Goal: Information Seeking & Learning: Learn about a topic

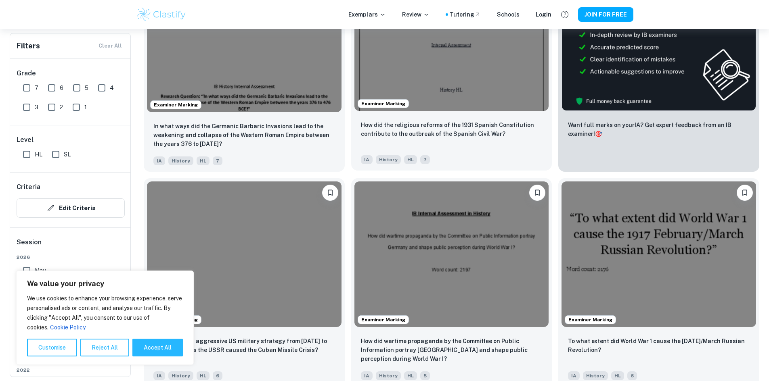
scroll to position [323, 0]
click at [371, 114] on div "How did the religious reforms of the 1931 Spanish Constitution contribute to th…" at bounding box center [451, 142] width 201 height 57
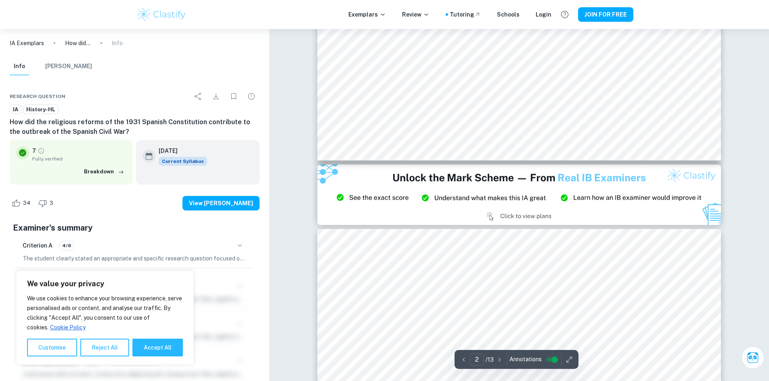
type input "3"
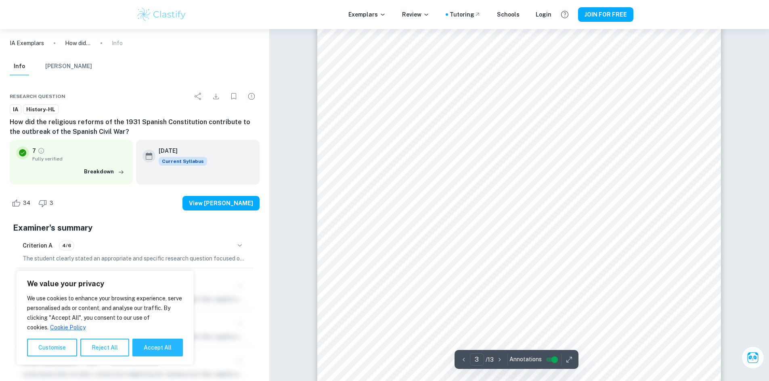
scroll to position [1332, 0]
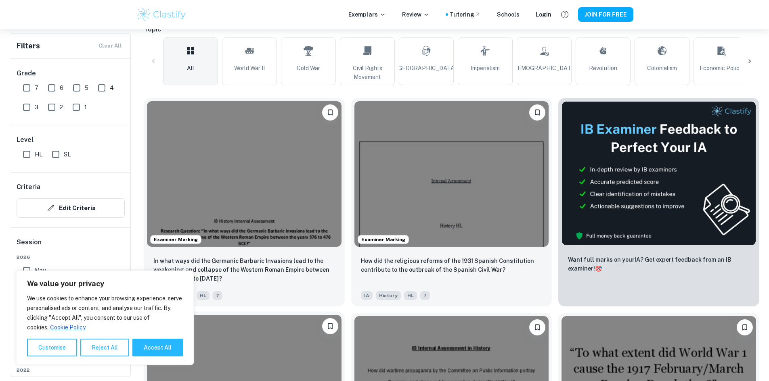
scroll to position [202, 0]
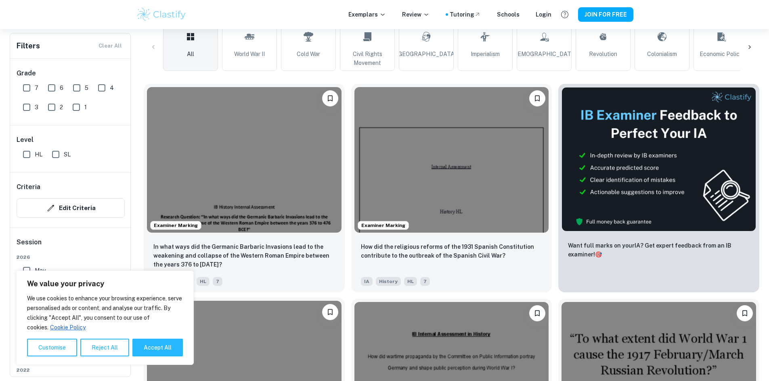
click at [342, 301] on img at bounding box center [244, 374] width 195 height 146
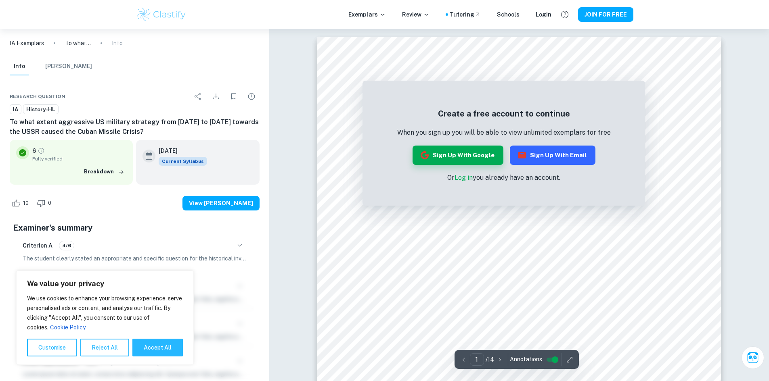
scroll to position [81, 0]
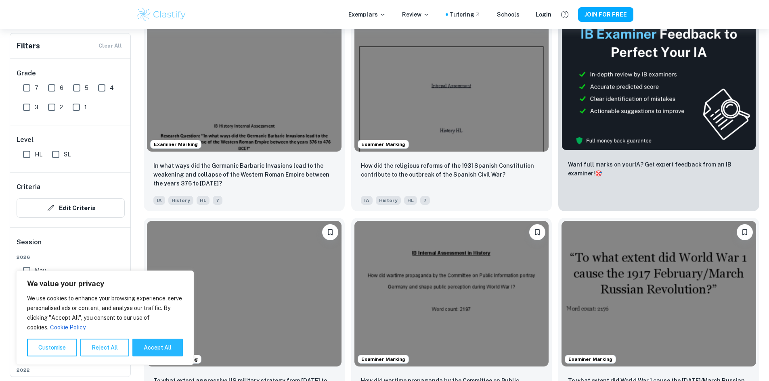
scroll to position [323, 0]
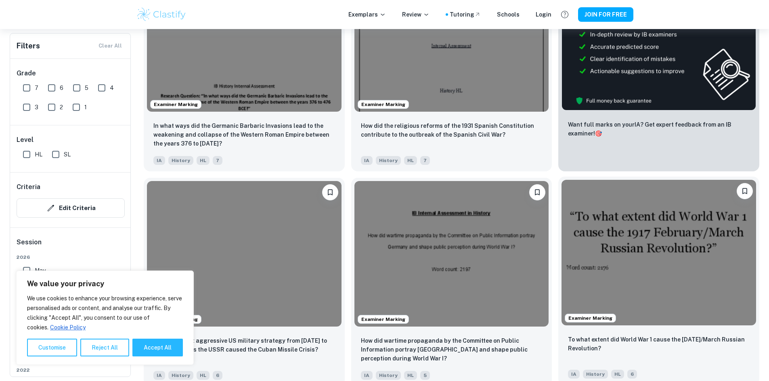
click at [562, 199] on img at bounding box center [659, 253] width 195 height 146
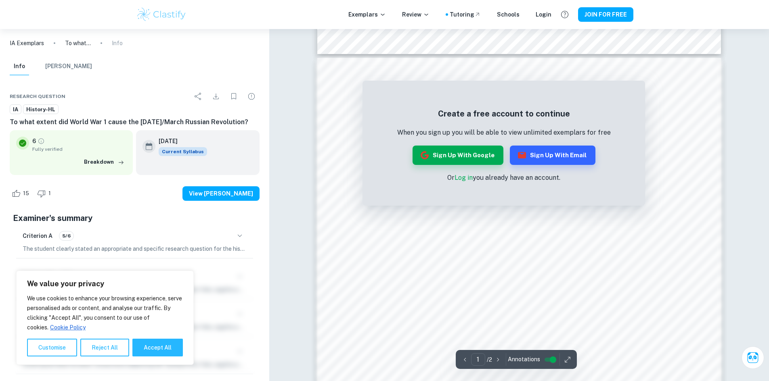
scroll to position [565, 0]
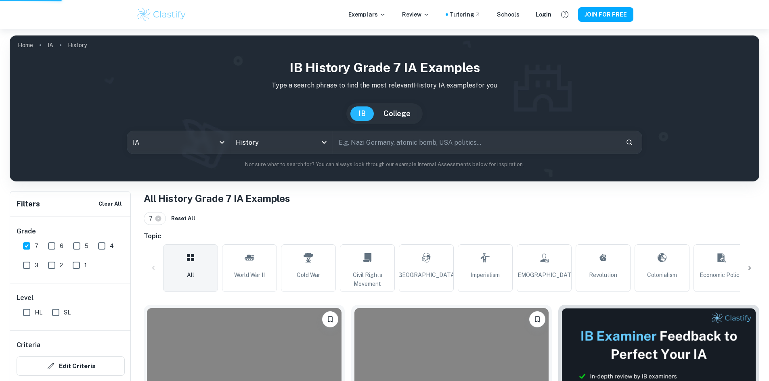
scroll to position [283, 0]
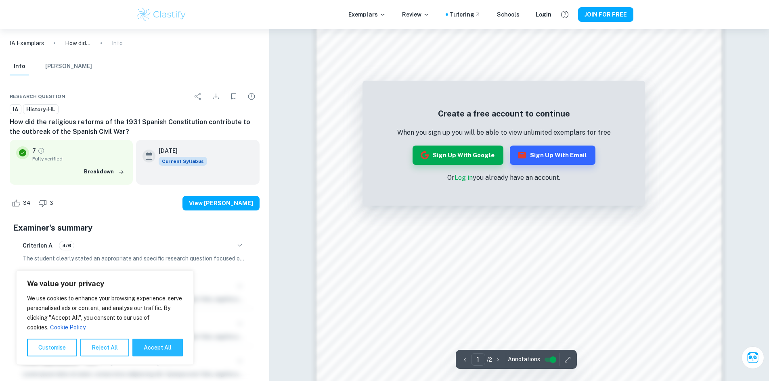
scroll to position [855, 0]
